Goal: Task Accomplishment & Management: Complete application form

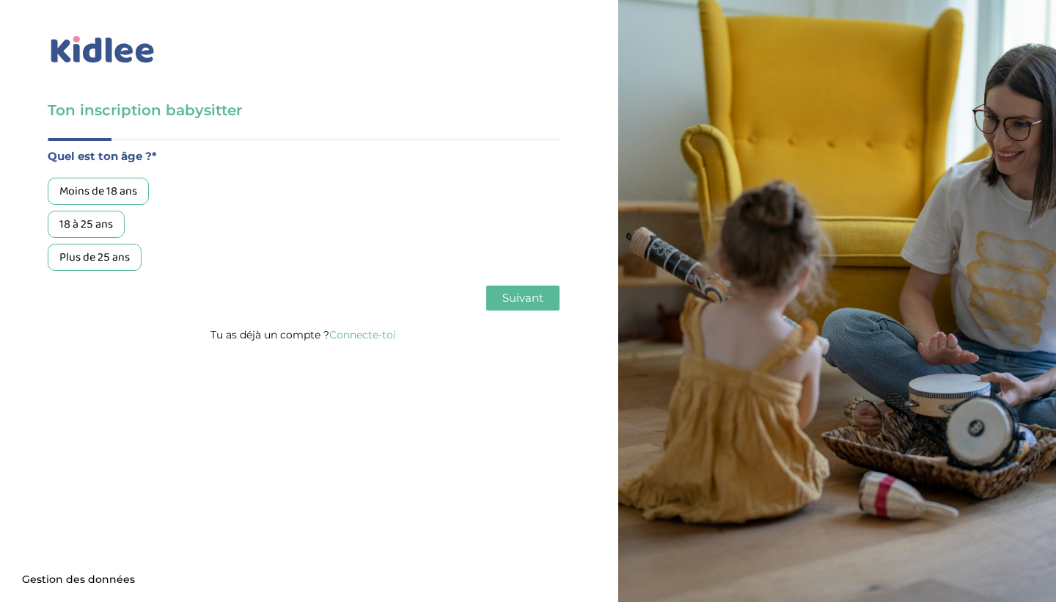
click at [99, 218] on div "18 à 25 ans" at bounding box center [86, 224] width 77 height 27
click at [544, 299] on button "Suivant" at bounding box center [522, 297] width 73 height 25
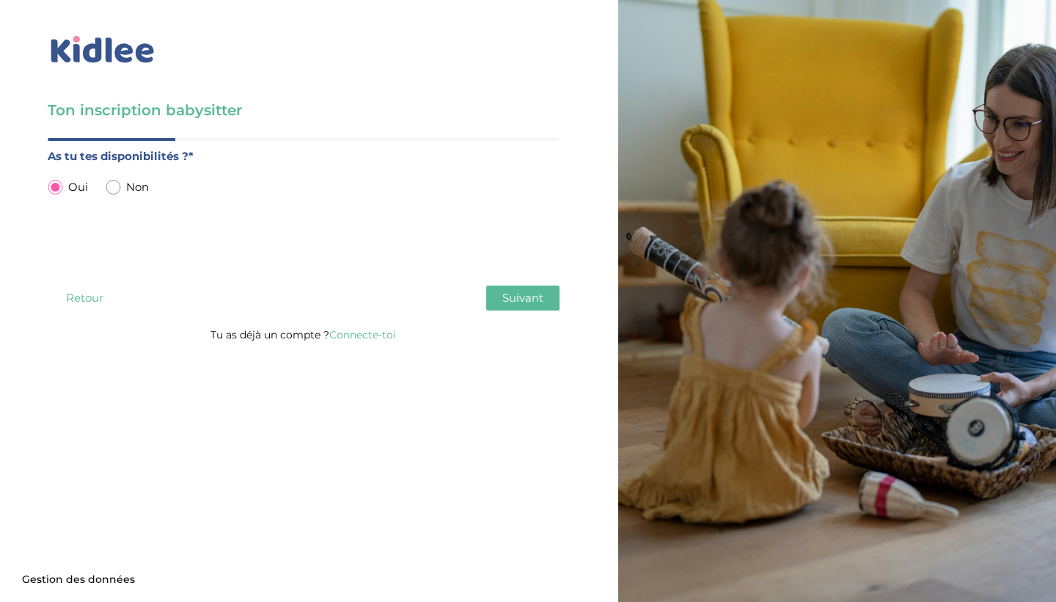
click at [538, 294] on span "Suivant" at bounding box center [523, 298] width 41 height 14
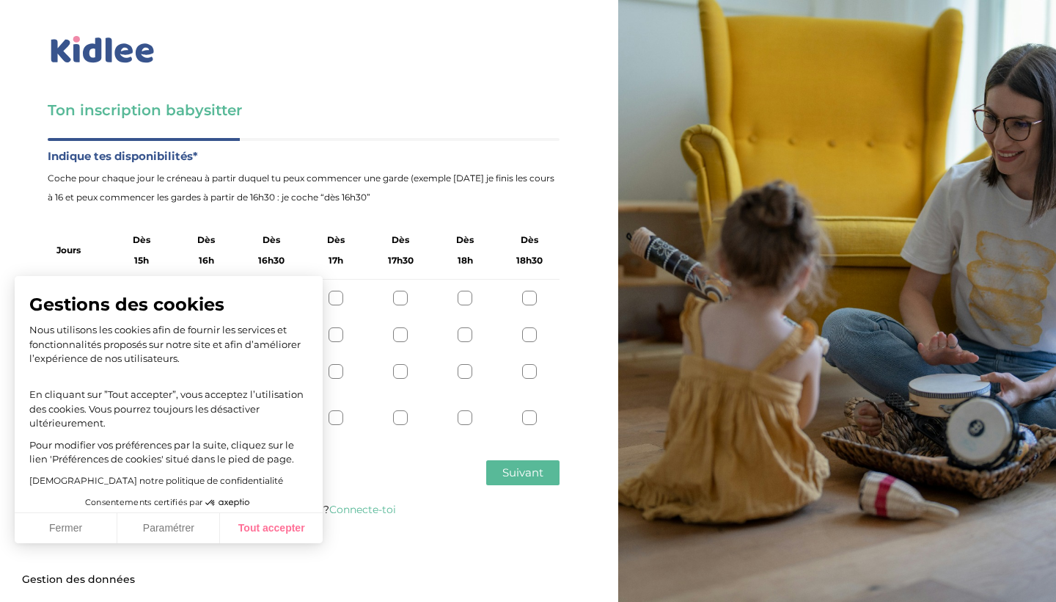
click at [271, 531] on button "Tout accepter" at bounding box center [271, 528] width 103 height 31
checkbox input "true"
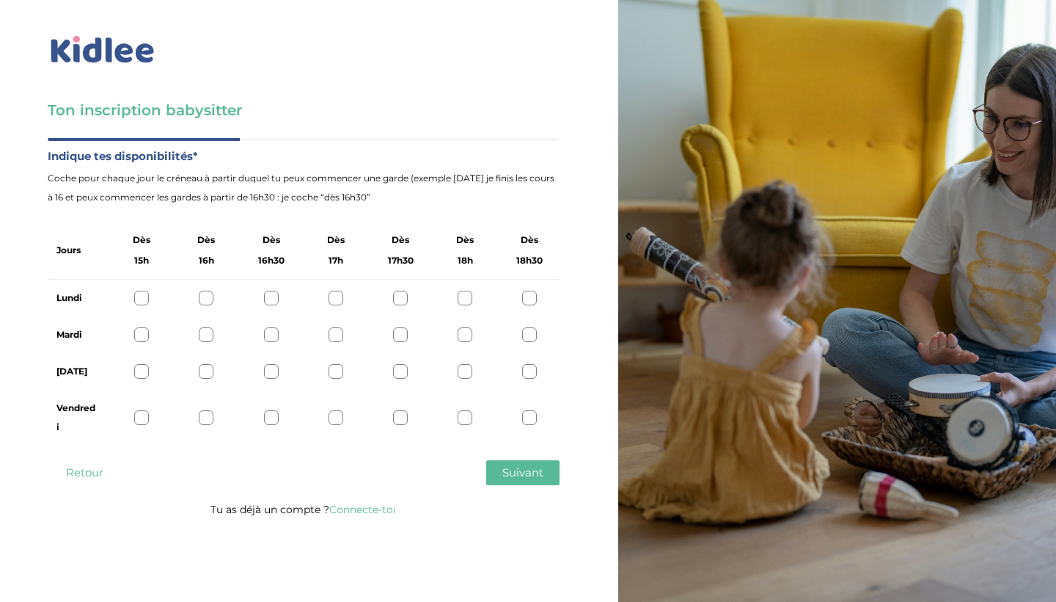
click at [403, 297] on div at bounding box center [400, 298] width 15 height 15
click at [401, 332] on div at bounding box center [400, 334] width 15 height 15
click at [406, 370] on div at bounding box center [400, 371] width 15 height 15
click at [402, 339] on icon at bounding box center [400, 334] width 11 height 11
click at [401, 340] on div at bounding box center [400, 334] width 15 height 15
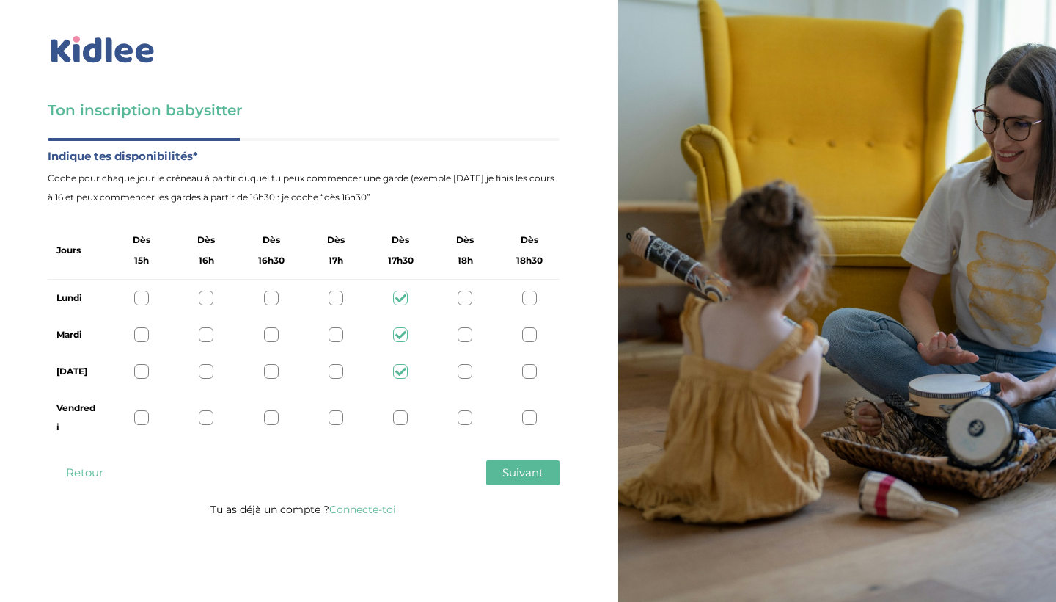
click at [401, 369] on icon at bounding box center [400, 371] width 11 height 11
click at [403, 415] on div at bounding box center [400, 417] width 15 height 15
click at [547, 472] on button "Suivant" at bounding box center [522, 472] width 73 height 25
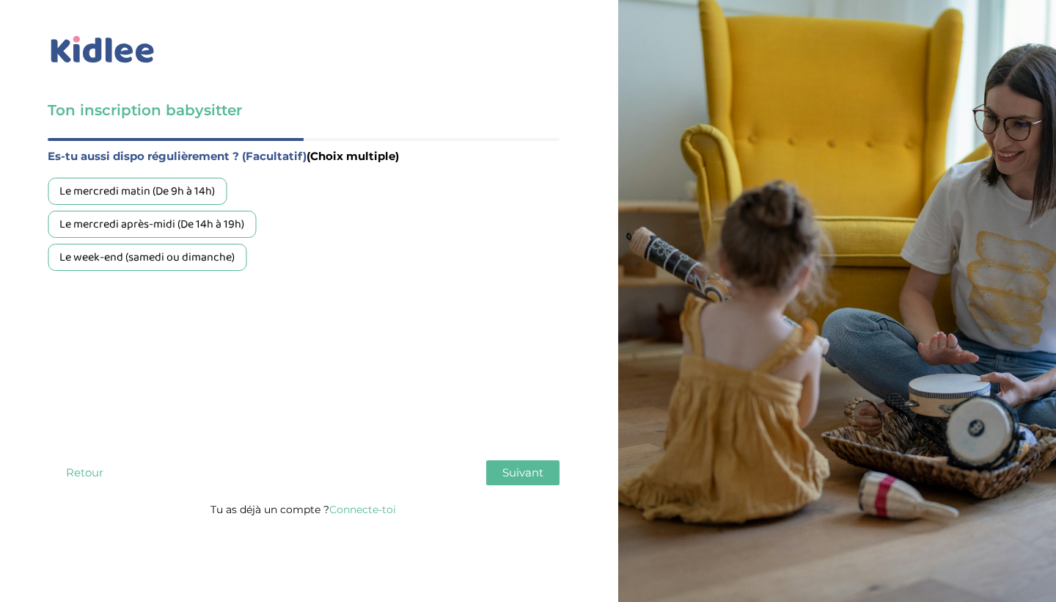
click at [187, 261] on div "Le week-end (samedi ou dimanche)" at bounding box center [147, 257] width 199 height 27
click at [529, 473] on span "Suivant" at bounding box center [523, 472] width 41 height 14
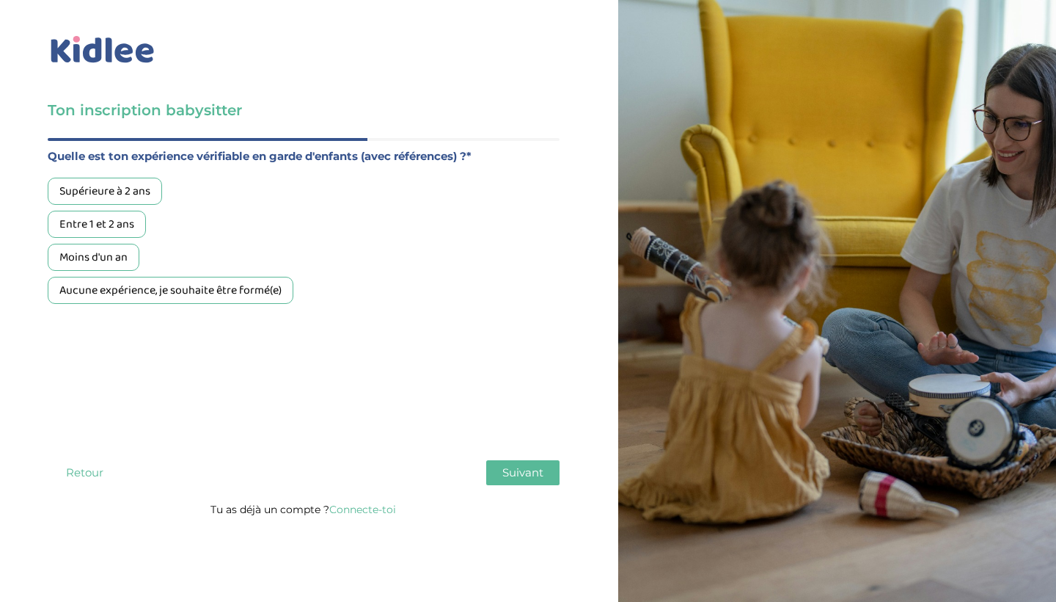
click at [186, 296] on div "Aucune expérience, je souhaite être formé(e)" at bounding box center [171, 290] width 246 height 27
click at [515, 476] on span "Suivant" at bounding box center [523, 472] width 41 height 14
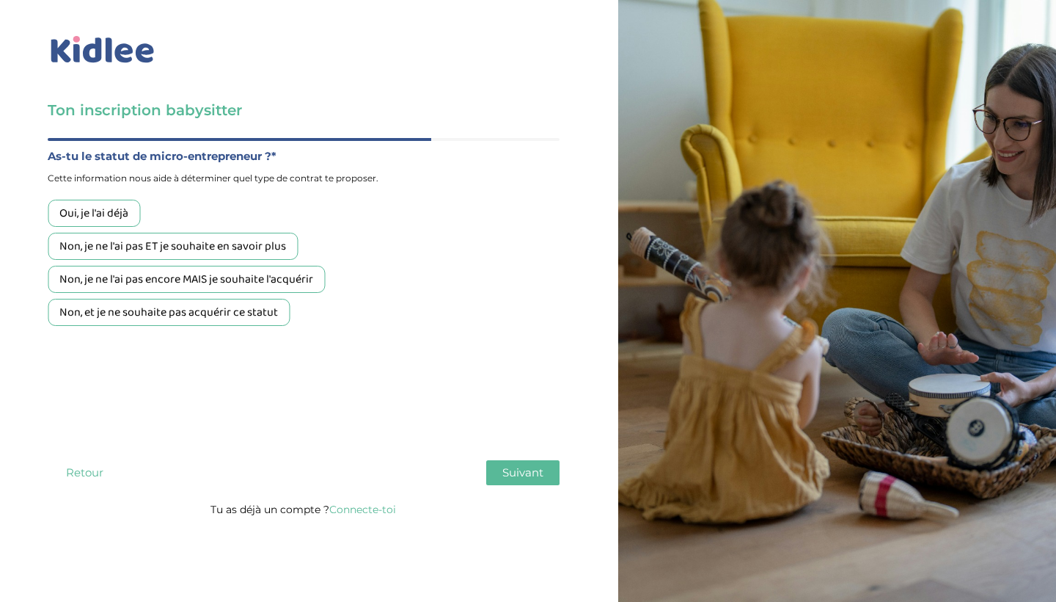
click at [257, 311] on div "Non, et je ne souhaite pas acquérir ce statut" at bounding box center [169, 312] width 242 height 27
click at [530, 483] on button "Suivant" at bounding box center [522, 472] width 73 height 25
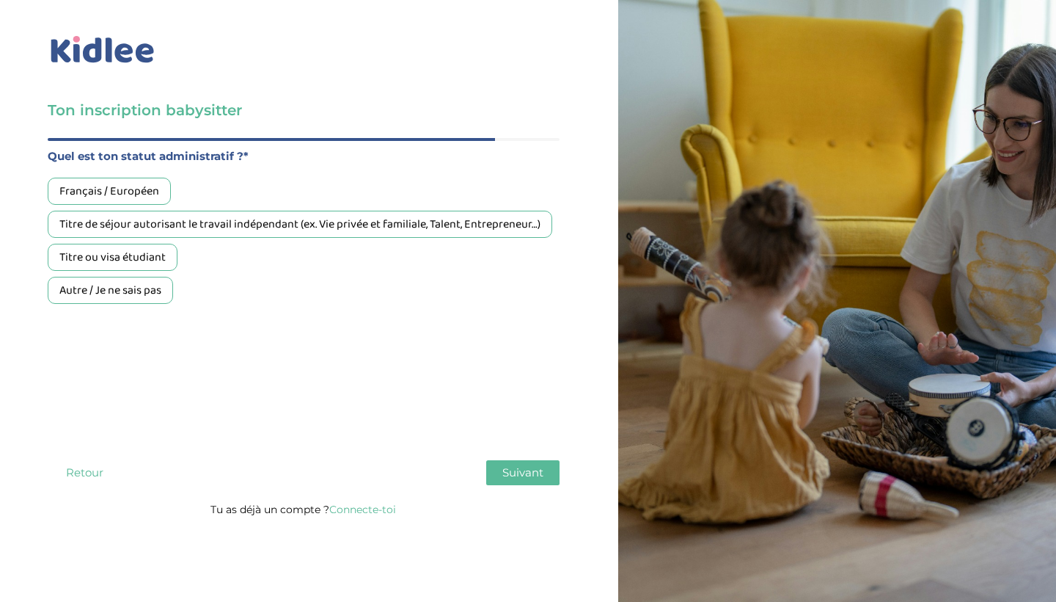
click at [135, 188] on div "Français / Européen" at bounding box center [109, 191] width 123 height 27
click at [525, 473] on span "Suivant" at bounding box center [523, 472] width 41 height 14
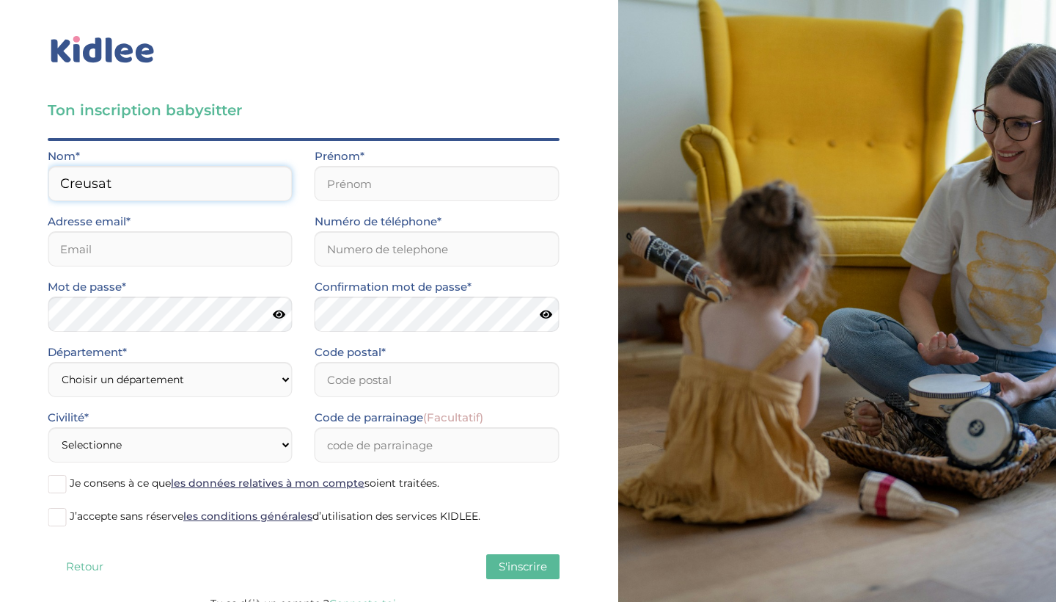
type input "Creusat"
type input "[EMAIL_ADDRESS][DOMAIN_NAME]"
click at [409, 161] on div "Prénom*" at bounding box center [437, 174] width 245 height 54
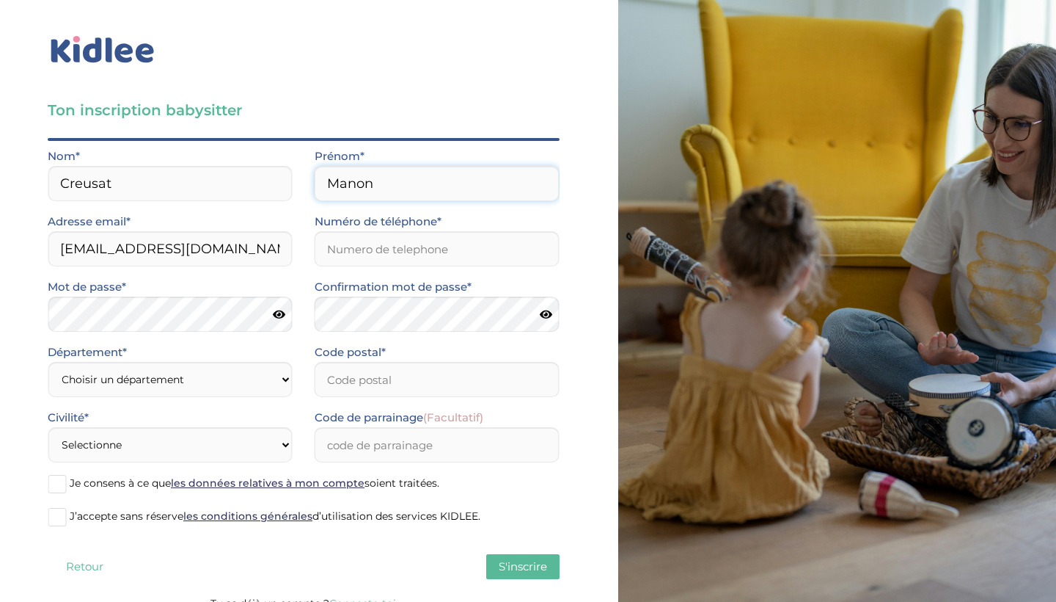
type input "Manon"
type input "0668517833"
click at [178, 360] on div "Département* Choisir un département [GEOGRAPHIC_DATA] (75) [GEOGRAPHIC_DATA] (9…" at bounding box center [170, 370] width 245 height 54
select select "0"
click at [403, 384] on input "Code postal*" at bounding box center [437, 379] width 245 height 35
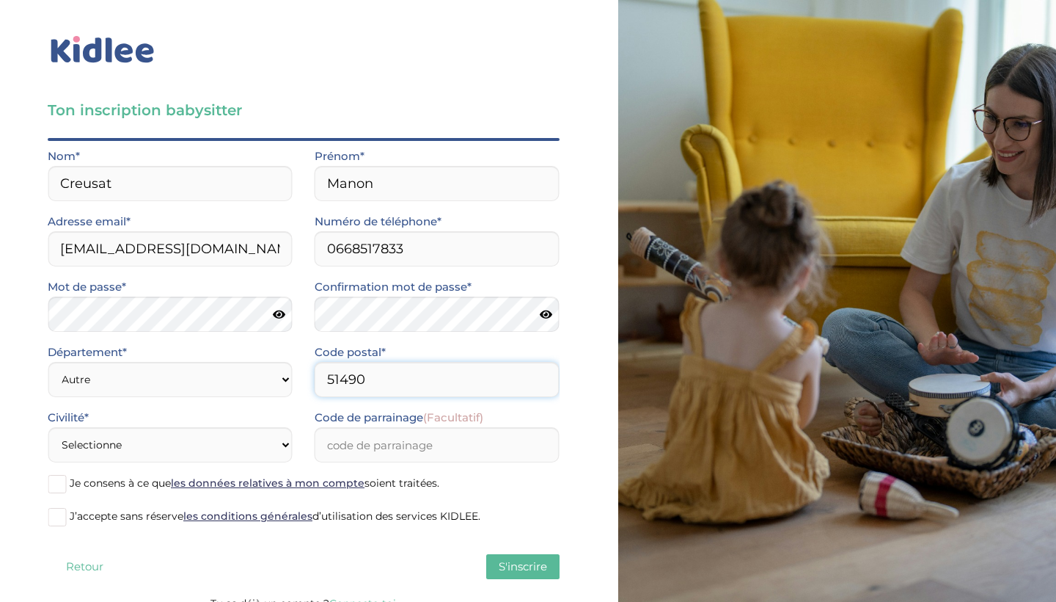
type input "51490"
select select "1"
click at [120, 483] on span "Je consens à ce que les données relatives à mon compte soient traitées." at bounding box center [255, 482] width 370 height 13
click at [0, 0] on input "Je consens à ce que les données relatives à mon compte soient traitées." at bounding box center [0, 0] width 0 height 0
click at [120, 508] on label "J’accepte sans réserve les conditions générales d’utilisation des services KIDL…" at bounding box center [304, 517] width 512 height 22
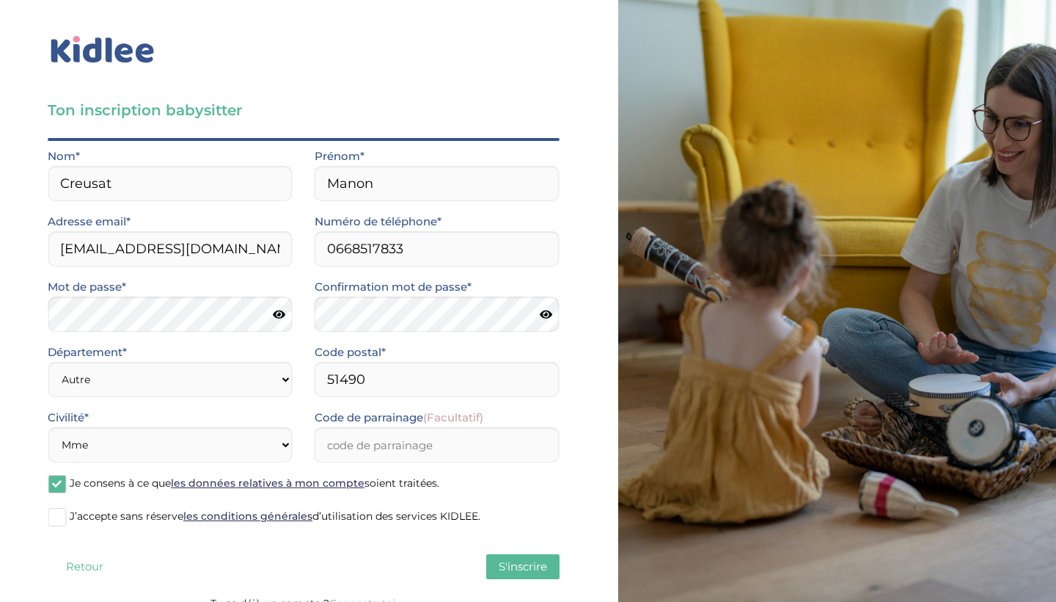
click at [0, 0] on input "J’accepte sans réserve les conditions générales d’utilisation des services KIDL…" at bounding box center [0, 0] width 0 height 0
click at [393, 451] on input "Code de parrainage (Facultatif)" at bounding box center [437, 444] width 245 height 35
click at [524, 567] on span "S'inscrire" at bounding box center [523, 566] width 48 height 14
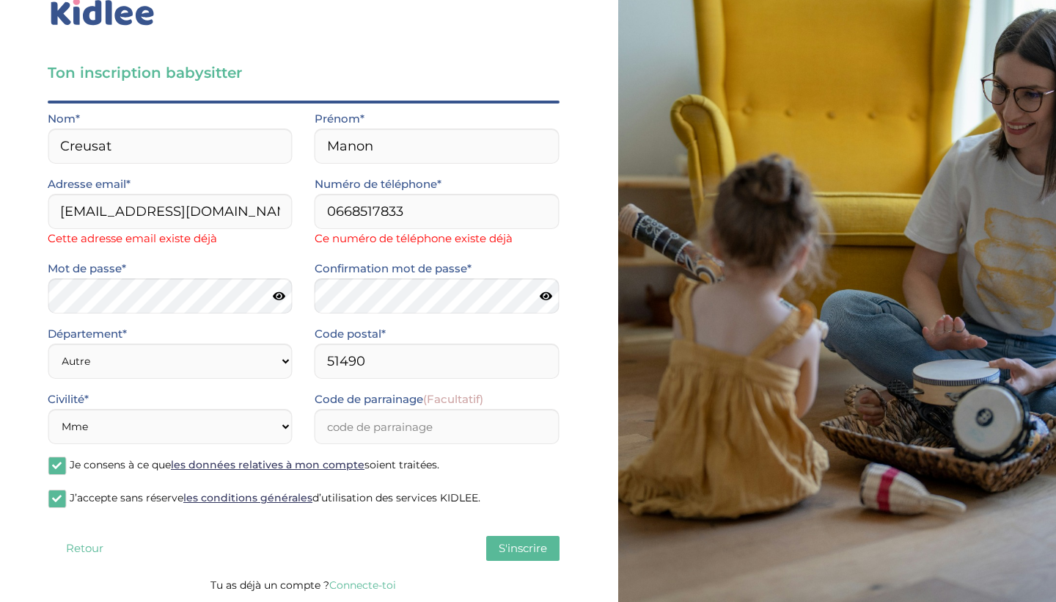
scroll to position [37, 0]
click at [345, 594] on p "Tu as déjà un compte ? Connecte-toi" at bounding box center [304, 584] width 512 height 19
click at [348, 592] on p "Tu as déjà un compte ? Connecte-toi" at bounding box center [304, 584] width 512 height 19
click at [351, 585] on link "Connecte-toi" at bounding box center [362, 584] width 67 height 13
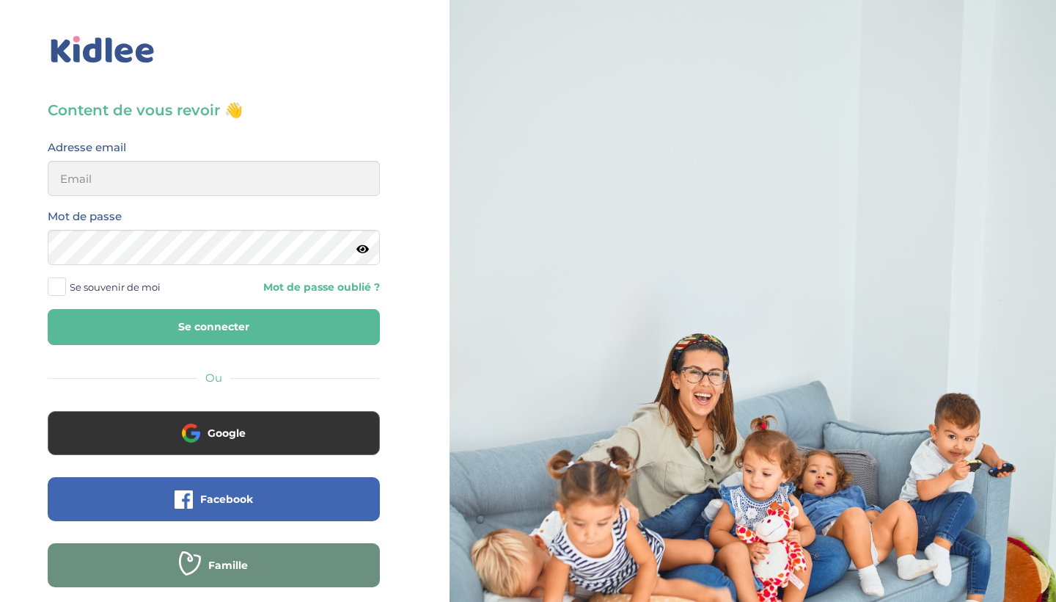
click at [224, 183] on input "email" at bounding box center [214, 178] width 332 height 35
type input "[EMAIL_ADDRESS][DOMAIN_NAME]"
click at [236, 325] on button "Se connecter" at bounding box center [214, 327] width 332 height 36
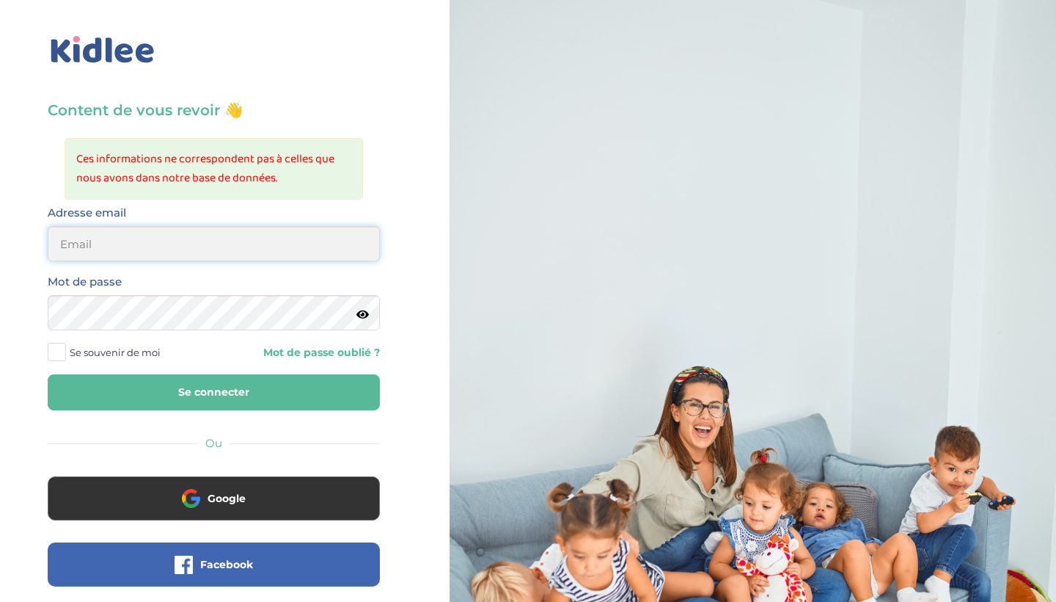
type input "[EMAIL_ADDRESS][DOMAIN_NAME]"
click at [50, 357] on span at bounding box center [57, 352] width 18 height 18
click at [0, 0] on input "Se souvenir de moi" at bounding box center [0, 0] width 0 height 0
click at [85, 389] on button "Se connecter" at bounding box center [214, 392] width 332 height 36
click at [303, 352] on link "Mot de passe oublié ?" at bounding box center [301, 353] width 155 height 14
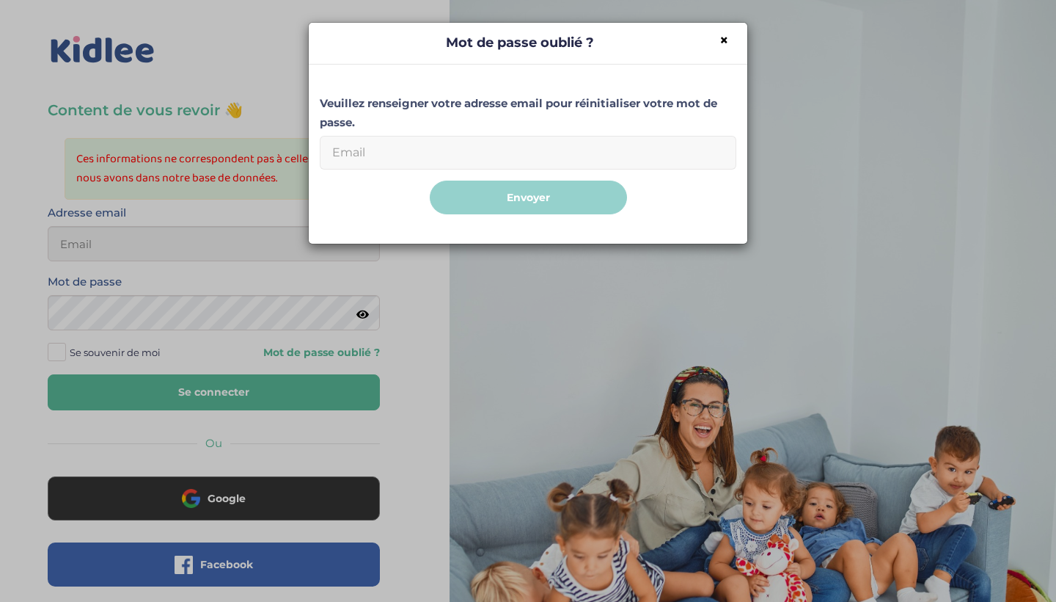
click at [525, 155] on input "Email" at bounding box center [528, 153] width 417 height 34
type input "creusat.manon"
type input "[EMAIL_ADDRESS][DOMAIN_NAME]"
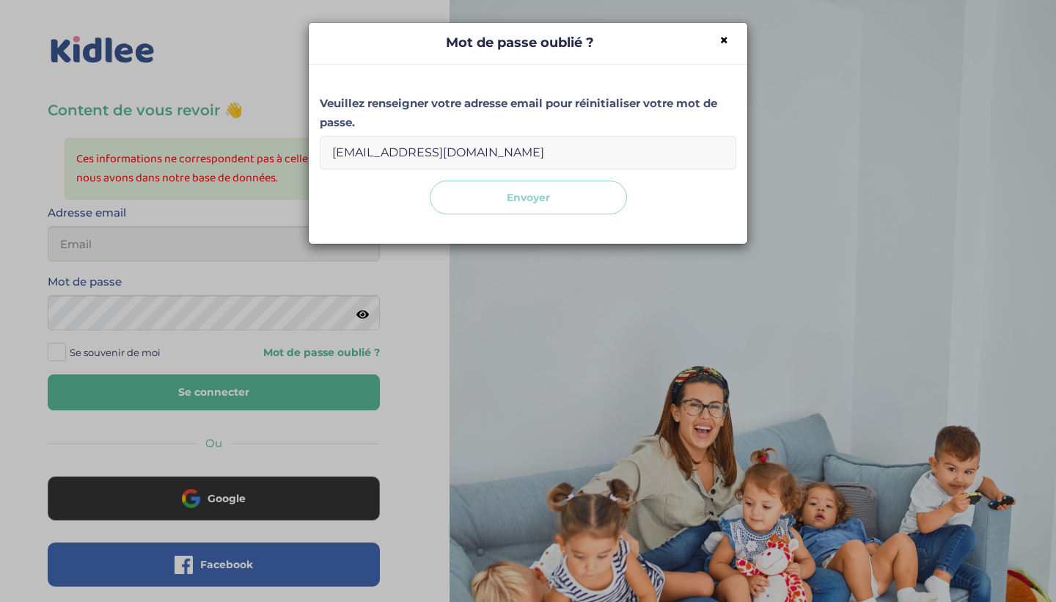
click at [549, 197] on button "Envoyer" at bounding box center [528, 197] width 197 height 34
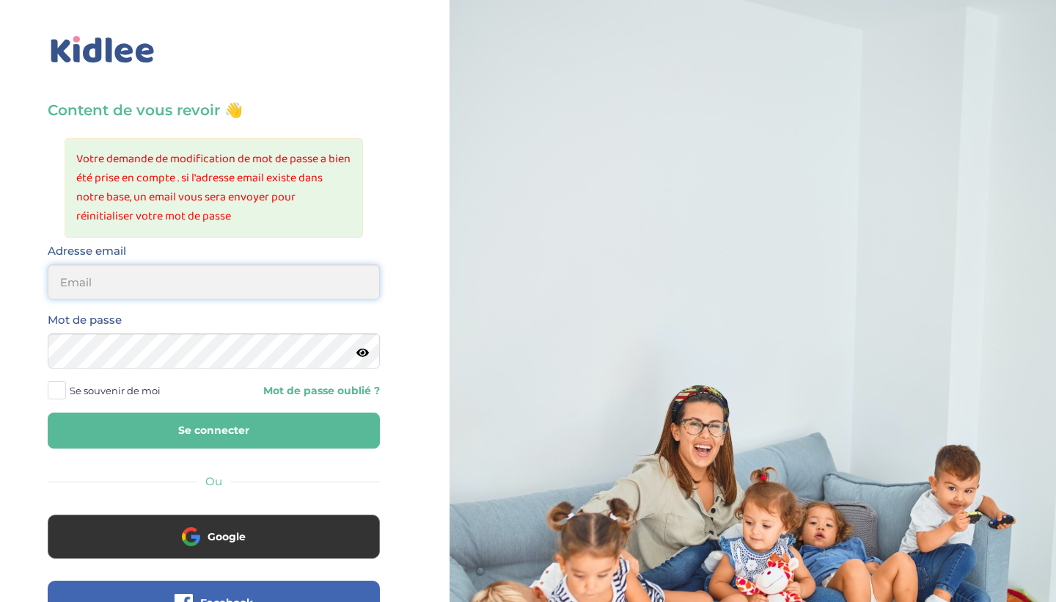
click at [229, 279] on input "email" at bounding box center [214, 281] width 332 height 35
type input "creusat.manon@gmail.com"
click at [217, 431] on button "Se connecter" at bounding box center [214, 430] width 332 height 36
